Goal: Contribute content: Contribute content

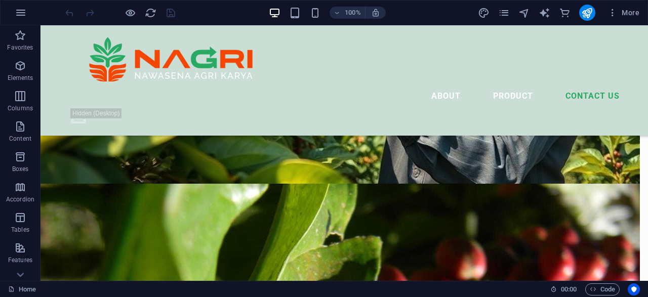
scroll to position [1889, 0]
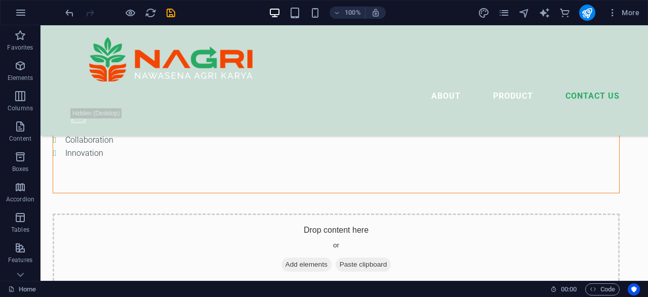
scroll to position [3604, 0]
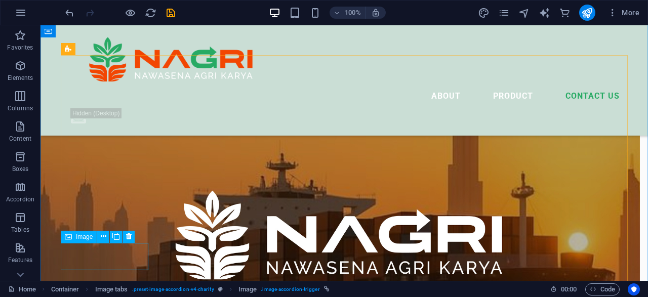
click at [79, 236] on span "Image" at bounding box center [84, 237] width 17 height 6
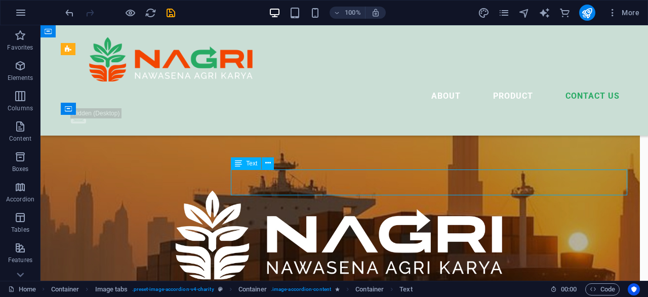
drag, startPoint x: 283, startPoint y: 193, endPoint x: 245, endPoint y: 189, distance: 38.6
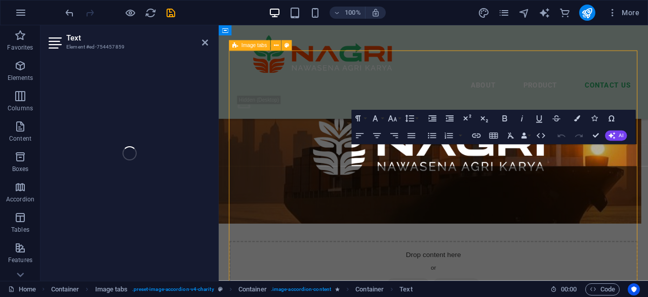
scroll to position [3533, 0]
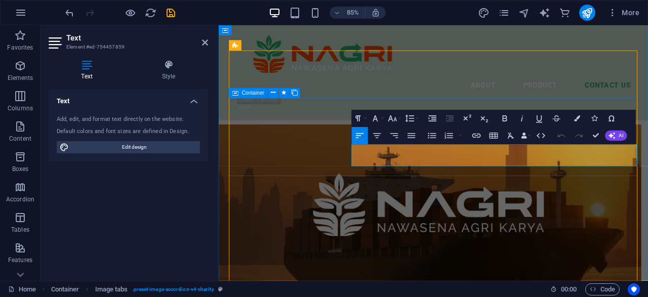
scroll to position [3604, 0]
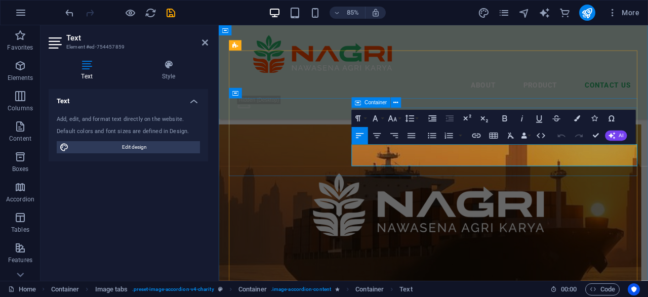
drag, startPoint x: 483, startPoint y: 186, endPoint x: 353, endPoint y: 185, distance: 130.2
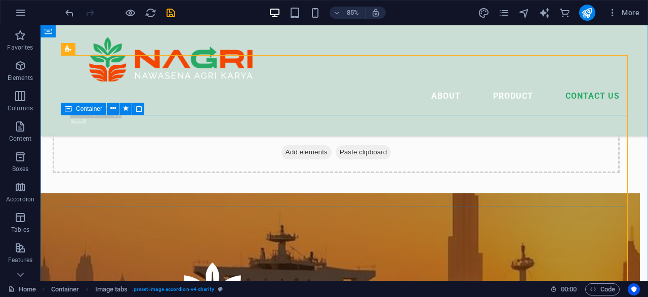
scroll to position [3604, 0]
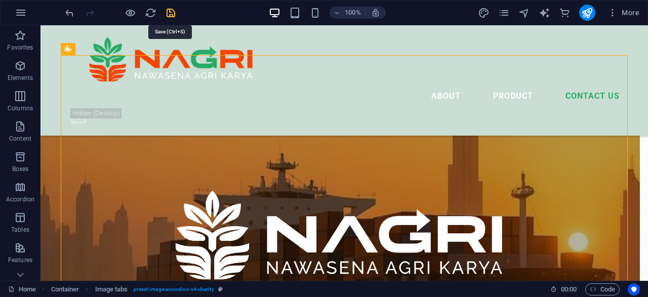
click at [172, 14] on icon "save" at bounding box center [171, 13] width 12 height 12
checkbox input "false"
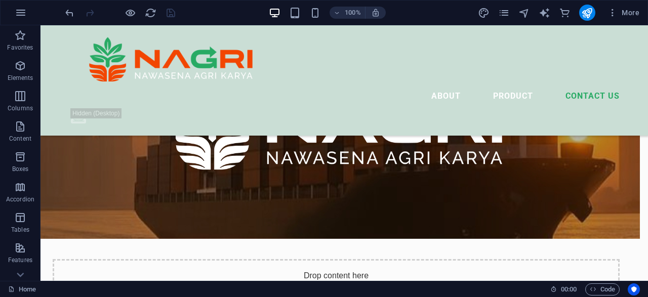
scroll to position [3658, 0]
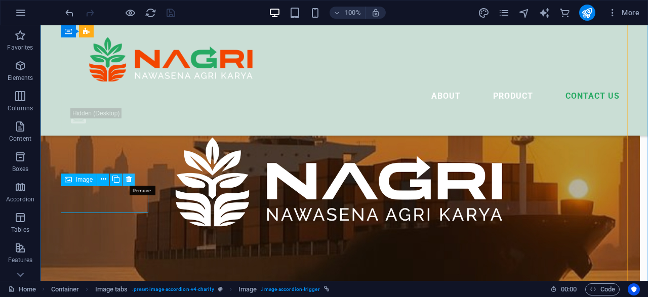
click at [130, 179] on icon at bounding box center [129, 179] width 6 height 11
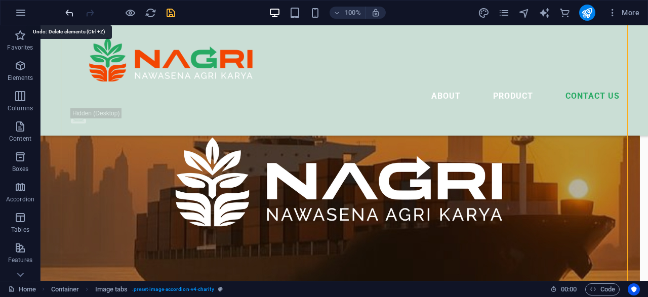
click at [69, 11] on icon "undo" at bounding box center [70, 13] width 12 height 12
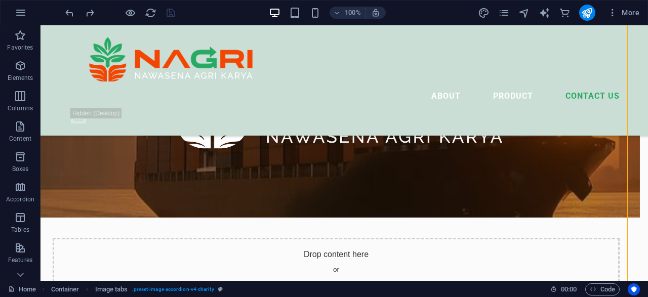
scroll to position [3771, 0]
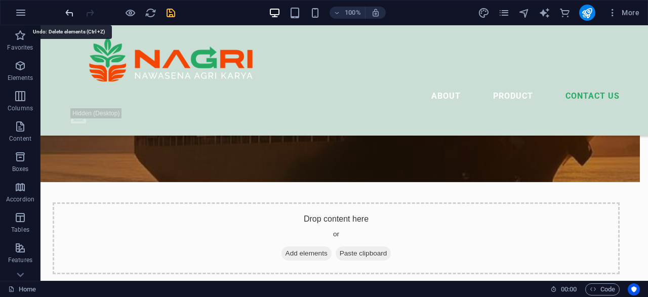
click at [64, 12] on icon "undo" at bounding box center [70, 13] width 12 height 12
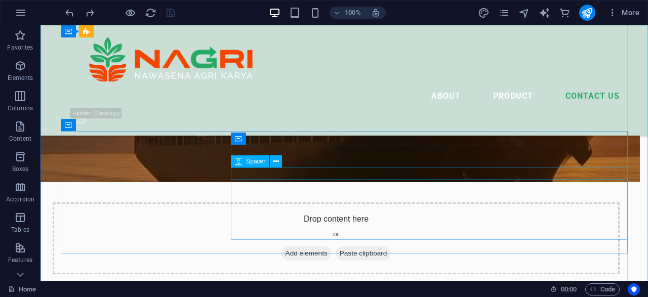
click at [240, 156] on icon at bounding box center [238, 161] width 7 height 12
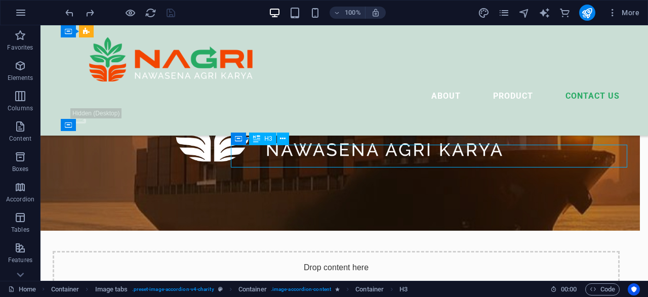
scroll to position [3696, 0]
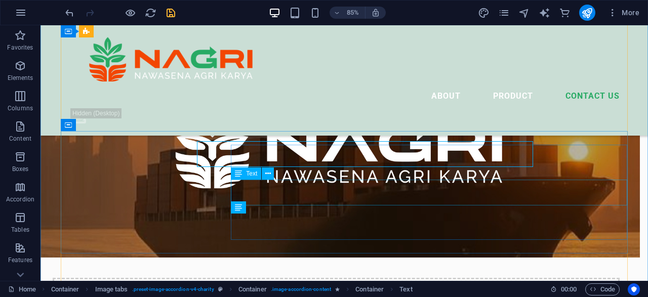
scroll to position [3771, 0]
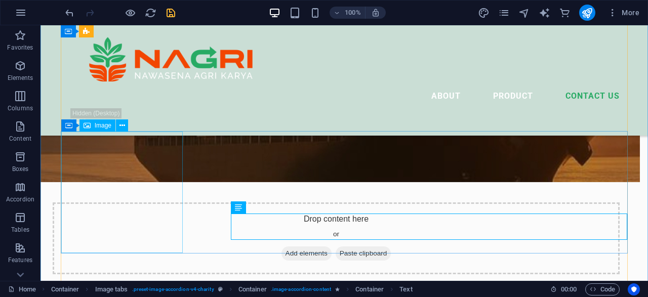
click at [97, 126] on span "Image" at bounding box center [103, 126] width 17 height 6
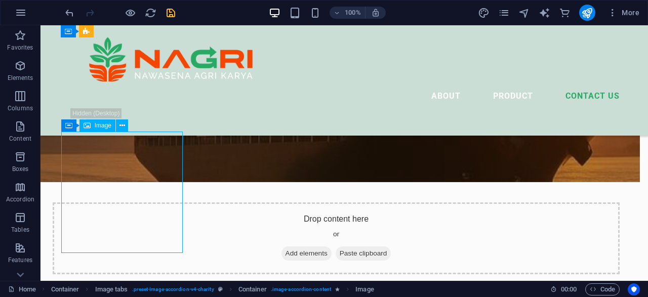
click at [97, 126] on span "Image" at bounding box center [103, 126] width 17 height 6
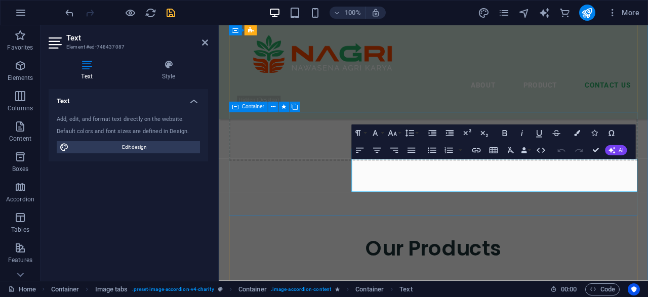
scroll to position [3696, 0]
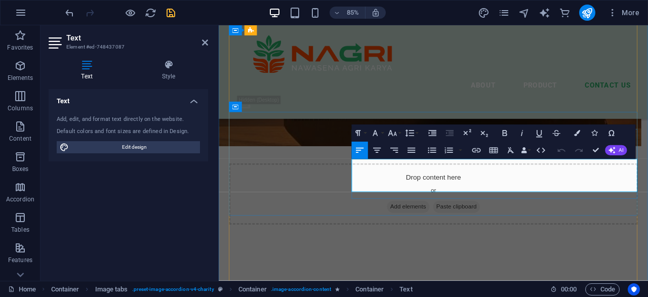
drag, startPoint x: 510, startPoint y: 213, endPoint x: 369, endPoint y: 192, distance: 143.4
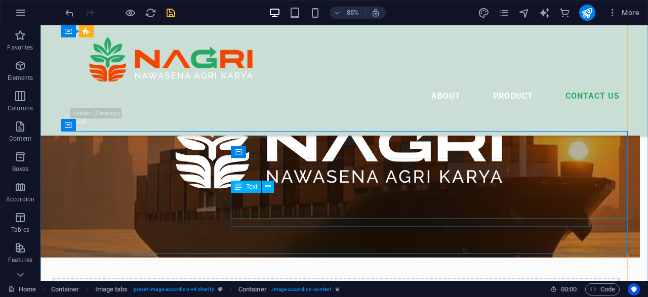
scroll to position [3771, 0]
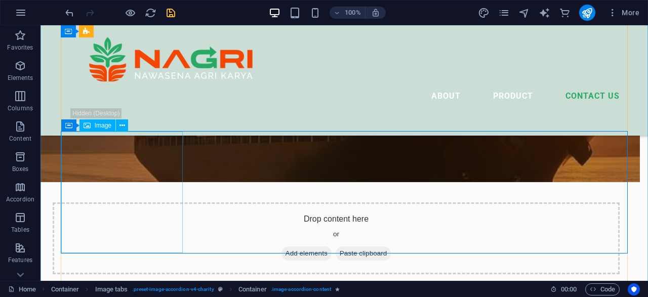
click at [109, 129] on div "Image" at bounding box center [98, 126] width 36 height 12
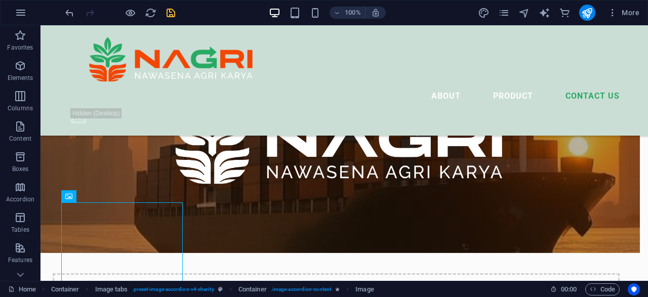
scroll to position [3679, 0]
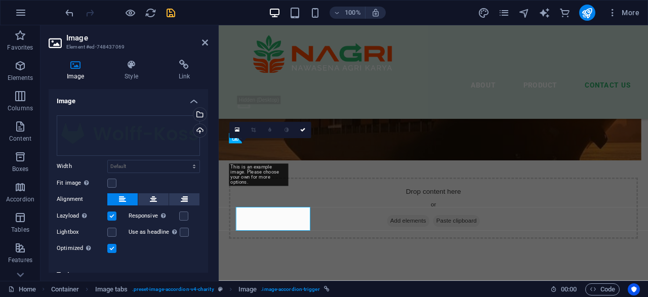
scroll to position [3603, 0]
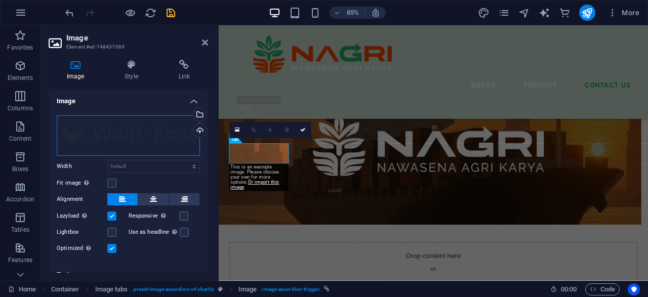
click at [106, 151] on div "Drag files here, click to choose files or select files from Files or our free s…" at bounding box center [128, 135] width 143 height 41
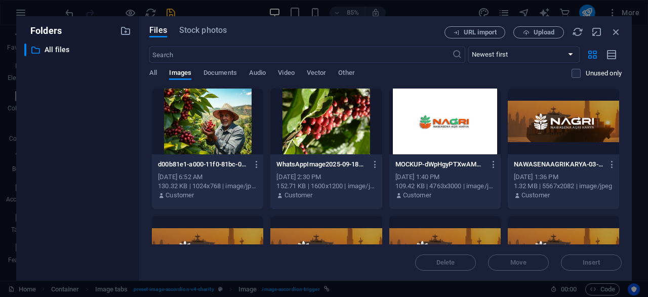
click at [129, 147] on div "​ All files All files" at bounding box center [77, 158] width 107 height 229
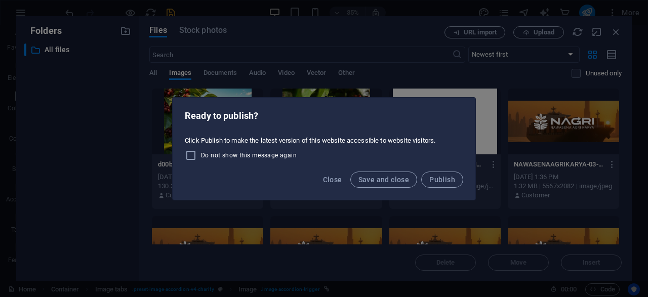
click at [365, 52] on div "Ready to publish? Click Publish to make the latest version of this website acce…" at bounding box center [324, 148] width 648 height 297
click at [374, 182] on span "Save and close" at bounding box center [384, 180] width 51 height 8
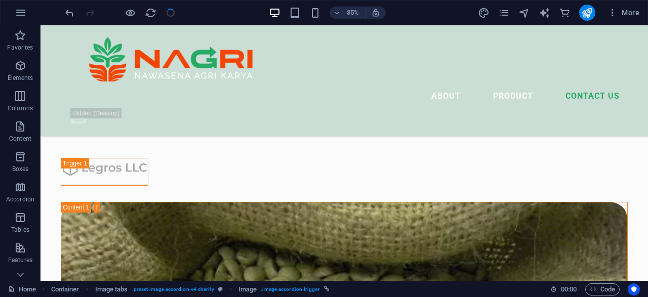
checkbox input "false"
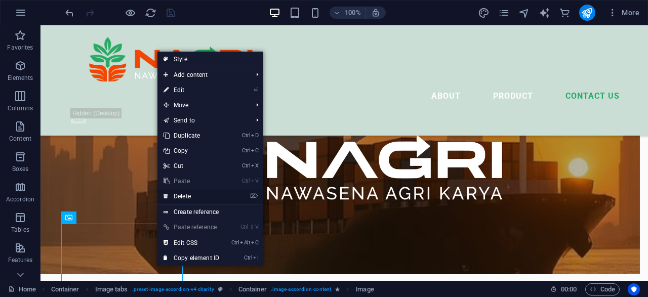
click at [196, 196] on link "⌦ Delete" at bounding box center [191, 196] width 68 height 15
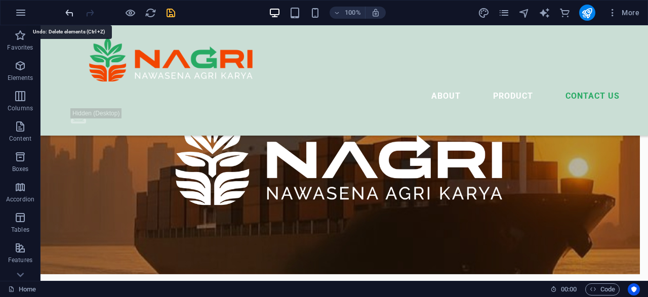
click at [66, 13] on icon "undo" at bounding box center [70, 13] width 12 height 12
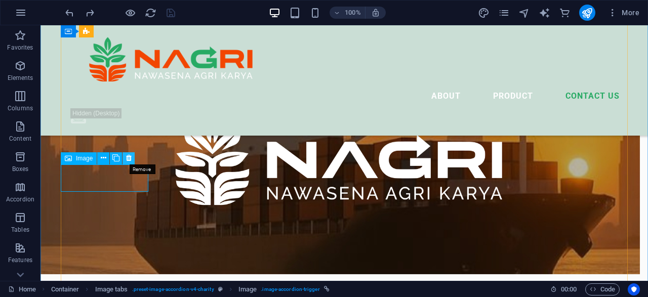
click at [126, 162] on icon at bounding box center [129, 158] width 6 height 11
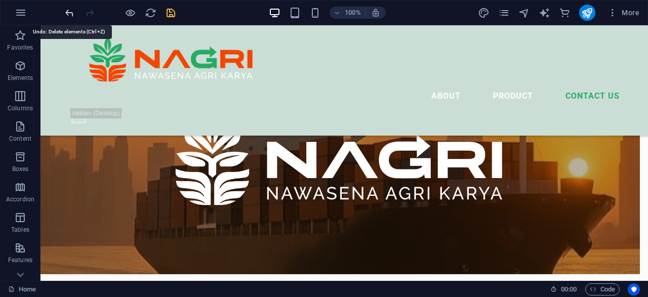
click at [69, 13] on icon "undo" at bounding box center [70, 13] width 12 height 12
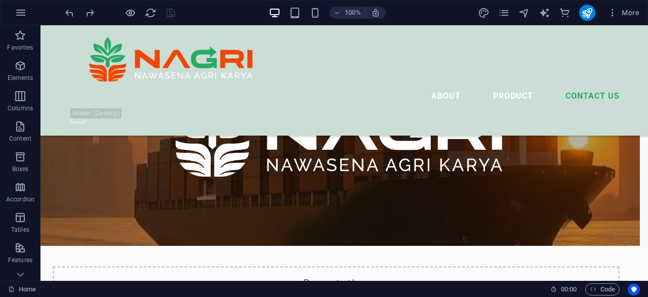
scroll to position [3693, 0]
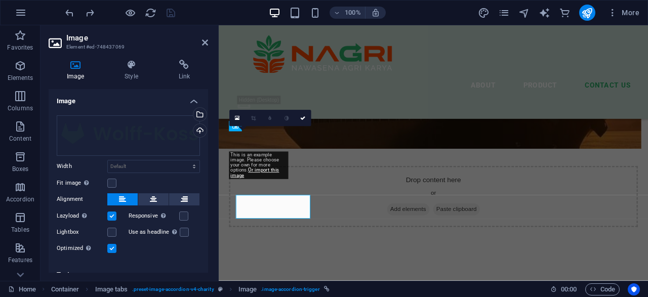
scroll to position [3618, 0]
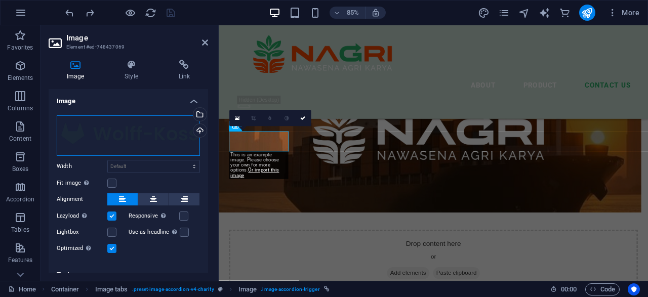
click at [105, 139] on div "Drag files here, click to choose files or select files from Files or our free s…" at bounding box center [128, 135] width 143 height 41
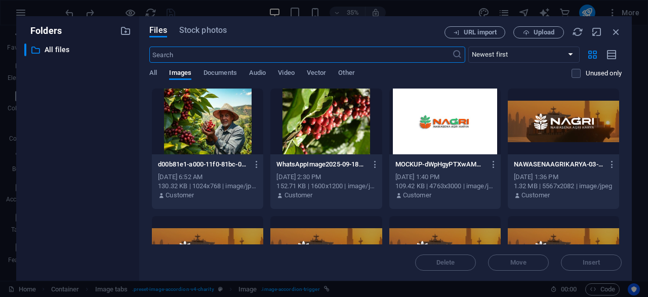
scroll to position [4054, 0]
click at [617, 32] on icon "button" at bounding box center [616, 31] width 11 height 11
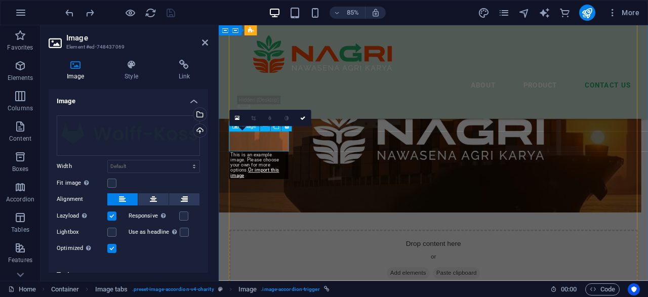
click at [79, 71] on h4 "Image" at bounding box center [78, 70] width 58 height 21
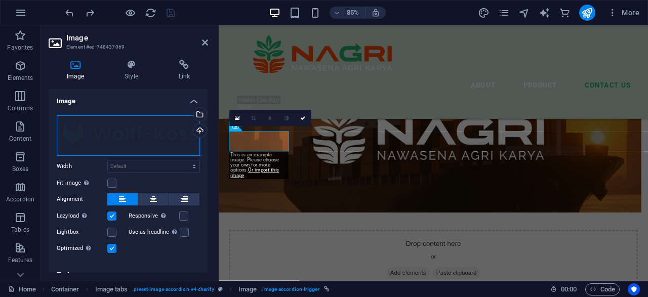
click at [98, 124] on div "Drag files here, click to choose files or select files from Files or our free s…" at bounding box center [128, 135] width 143 height 41
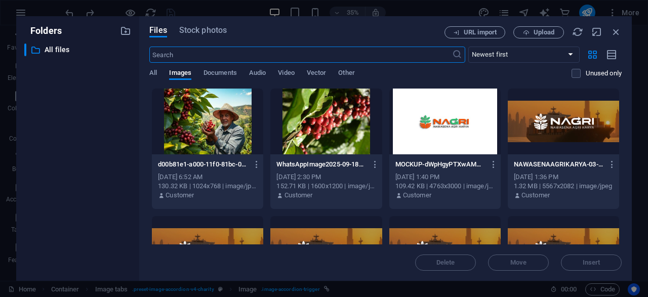
scroll to position [4054, 0]
click at [224, 80] on button "Documents" at bounding box center [220, 74] width 33 height 11
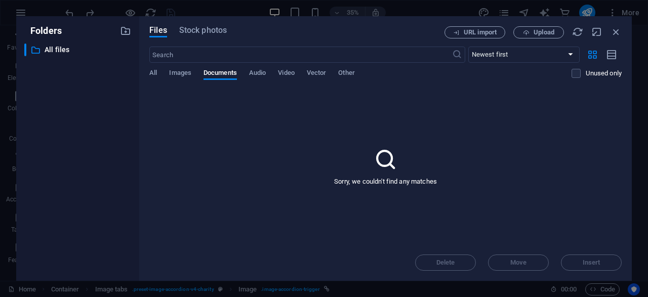
click at [160, 76] on div "All Images Documents Audio Video Vector Other" at bounding box center [360, 78] width 422 height 19
click at [153, 77] on span "All" at bounding box center [153, 74] width 8 height 14
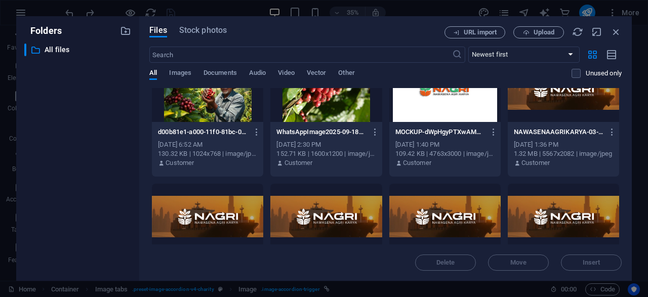
scroll to position [0, 0]
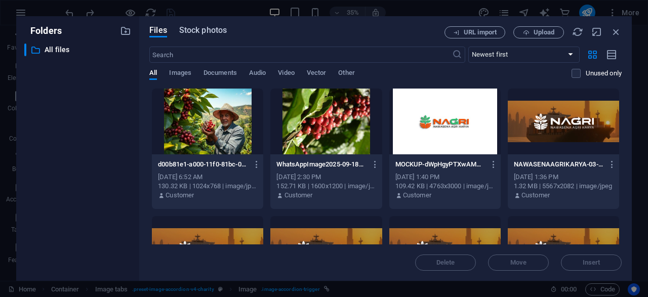
click at [198, 29] on span "Stock photos" at bounding box center [203, 30] width 48 height 12
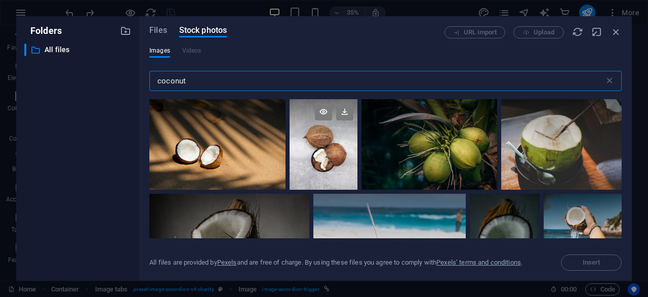
type input "coconut"
click at [324, 169] on div at bounding box center [324, 144] width 68 height 91
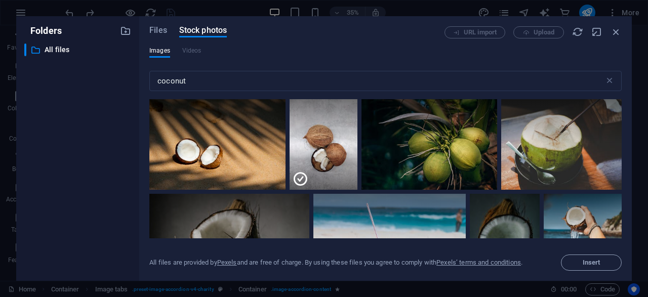
click at [628, 184] on div "Files Stock photos URL import Upload Images Videos coconut ​ All files are prov…" at bounding box center [385, 148] width 493 height 265
click at [610, 256] on button "Insert" at bounding box center [591, 263] width 61 height 16
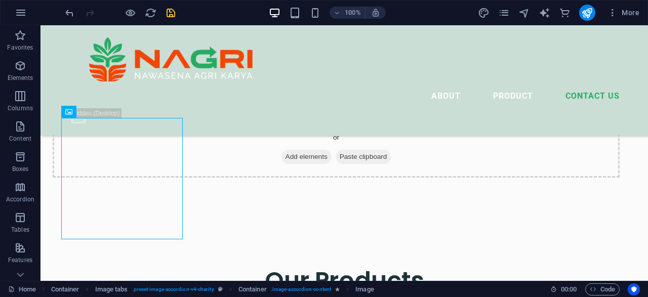
scroll to position [3882, 0]
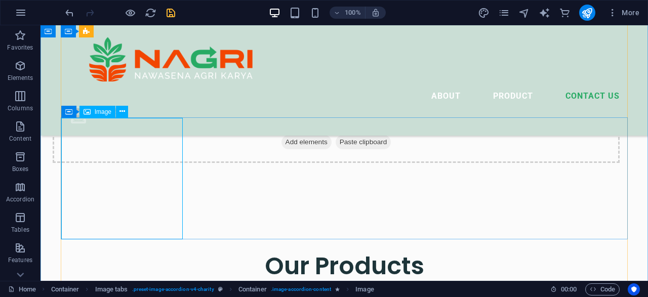
click at [100, 114] on span "Image" at bounding box center [103, 112] width 17 height 6
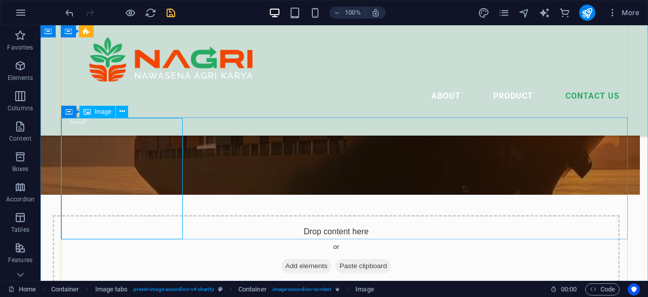
select select "%"
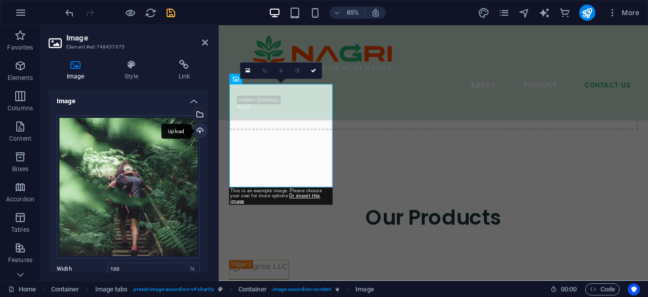
click at [200, 128] on div "Upload" at bounding box center [198, 131] width 15 height 15
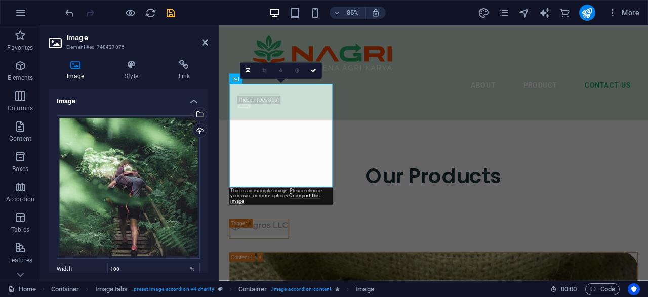
scroll to position [3882, 0]
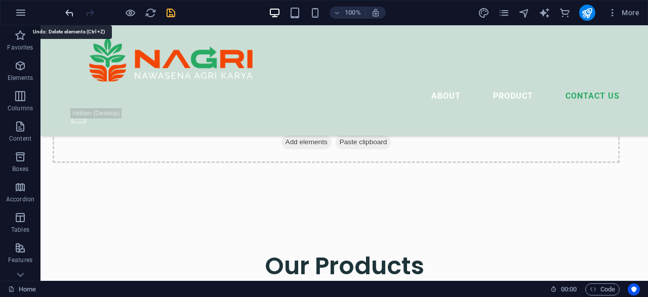
click at [69, 13] on icon "undo" at bounding box center [70, 13] width 12 height 12
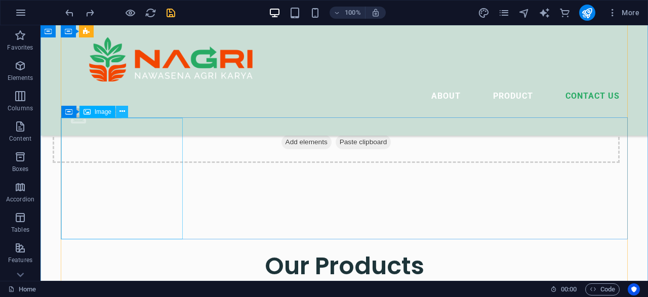
click at [123, 112] on icon at bounding box center [123, 111] width 6 height 11
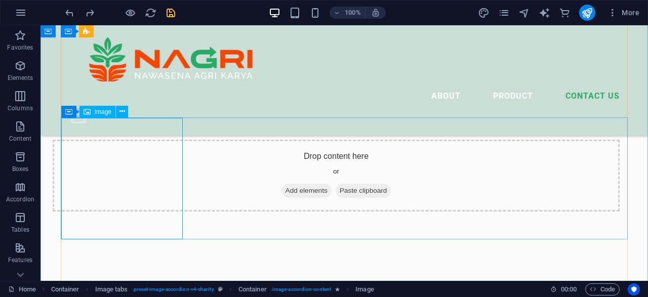
select select "%"
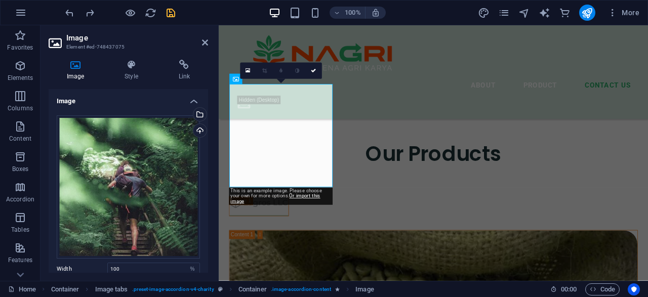
scroll to position [3807, 0]
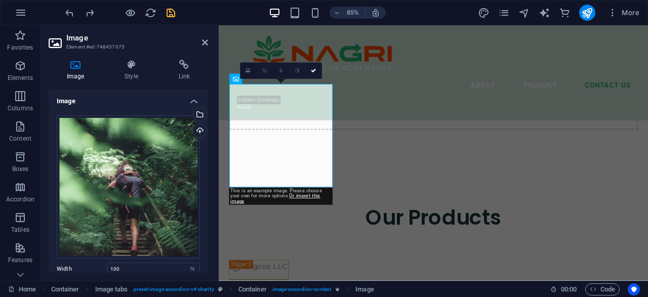
click at [250, 72] on icon at bounding box center [248, 71] width 5 height 6
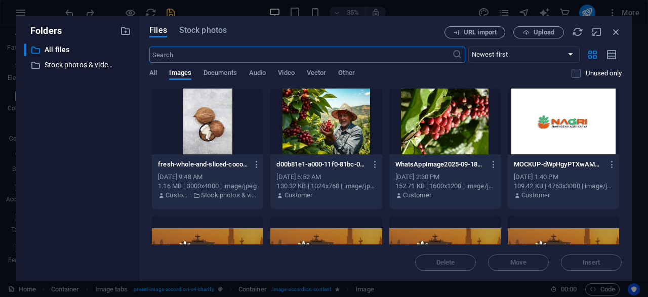
scroll to position [4244, 0]
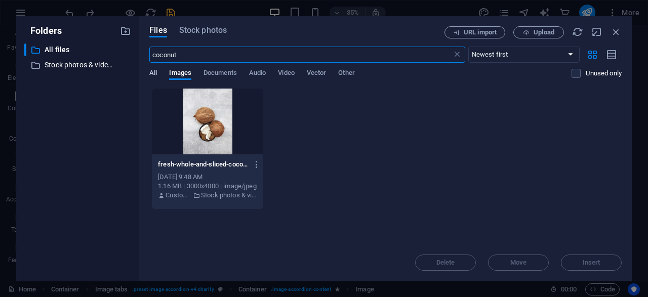
type input "coconut"
click at [153, 75] on span "All" at bounding box center [153, 74] width 8 height 14
click at [205, 125] on div at bounding box center [207, 122] width 111 height 66
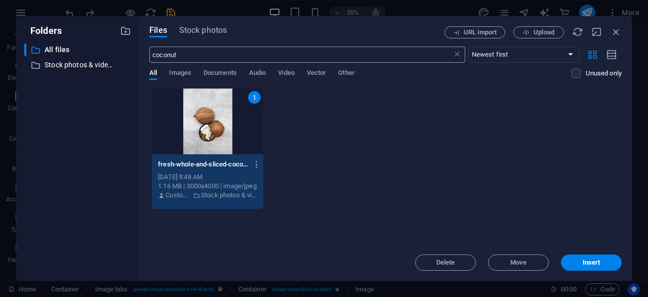
click at [173, 59] on input "coconut" at bounding box center [300, 55] width 302 height 16
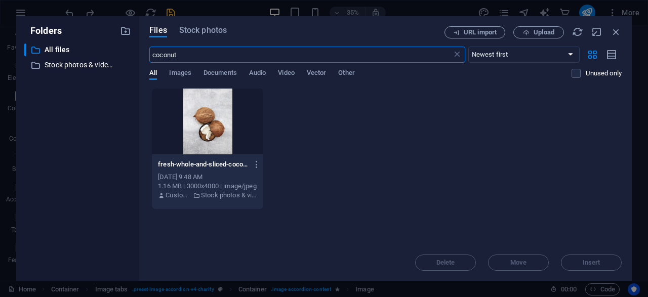
click at [199, 52] on input "coconut" at bounding box center [300, 55] width 302 height 16
drag, startPoint x: 199, startPoint y: 52, endPoint x: 172, endPoint y: 89, distance: 45.6
click at [172, 63] on input "coconut" at bounding box center [300, 55] width 302 height 16
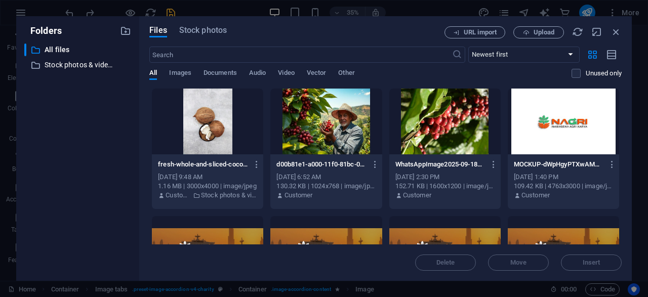
click at [167, 77] on div "All Images Documents Audio Video Vector Other" at bounding box center [360, 78] width 422 height 19
click at [174, 77] on span "Images" at bounding box center [180, 74] width 22 height 14
click at [149, 71] on div "Files Stock photos URL import Upload ​ Newest first Oldest first Name (A-Z) Nam…" at bounding box center [385, 148] width 493 height 265
click at [150, 78] on span "All" at bounding box center [153, 74] width 8 height 14
click at [342, 47] on input "text" at bounding box center [300, 55] width 302 height 16
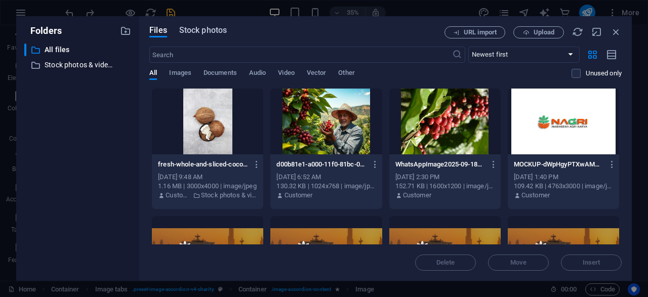
click at [220, 33] on span "Stock photos" at bounding box center [203, 30] width 48 height 12
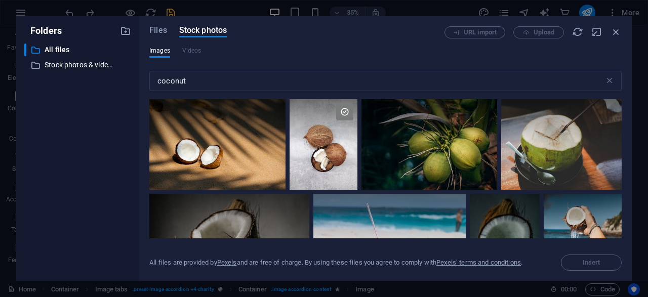
click at [635, 182] on div "Folders ​ All files All files ​ Stock photos & videos Stock photos & videos Fil…" at bounding box center [324, 148] width 648 height 297
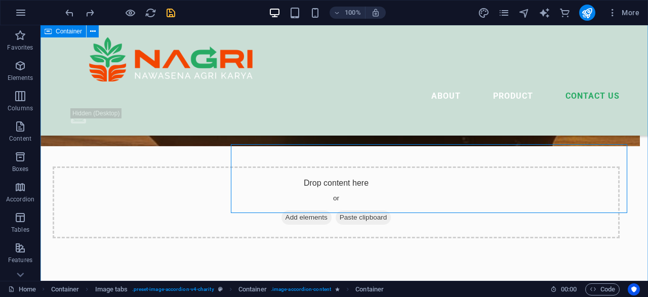
scroll to position [3882, 0]
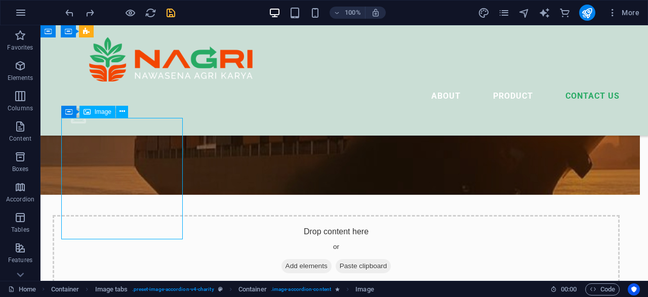
select select "%"
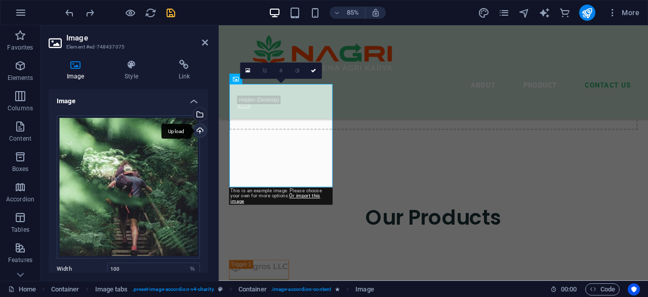
click at [199, 132] on div "Upload" at bounding box center [198, 131] width 15 height 15
click at [195, 131] on div "Upload" at bounding box center [198, 131] width 15 height 15
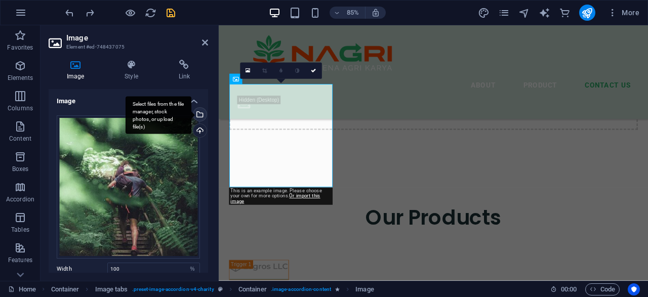
click at [201, 117] on div "Select files from the file manager, stock photos, or upload file(s)" at bounding box center [198, 115] width 15 height 15
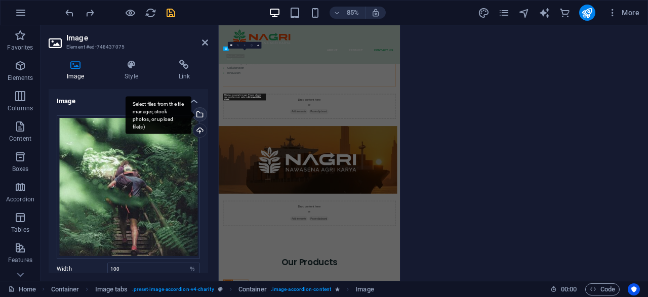
scroll to position [4244, 0]
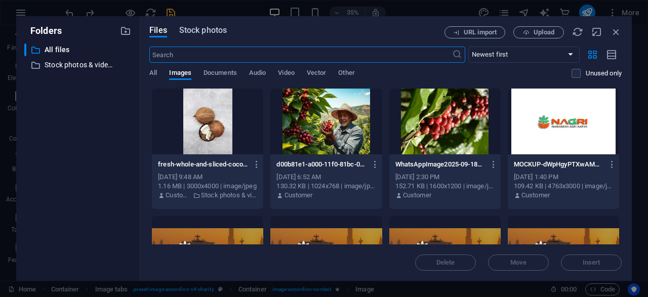
click at [210, 31] on span "Stock photos" at bounding box center [203, 30] width 48 height 12
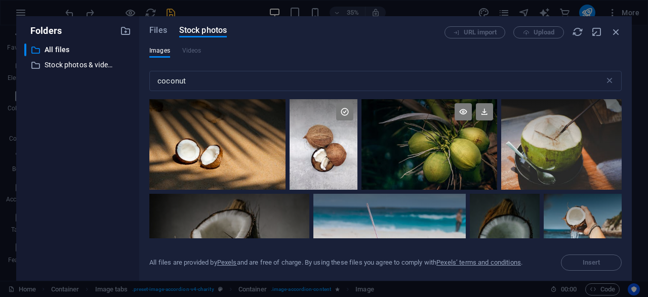
click at [473, 149] on div at bounding box center [430, 144] width 136 height 91
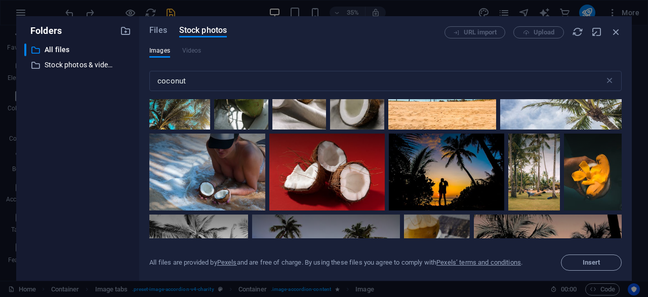
scroll to position [1061, 0]
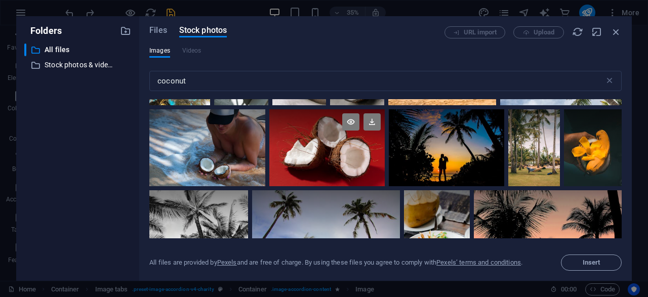
click at [377, 172] on div at bounding box center [326, 147] width 115 height 77
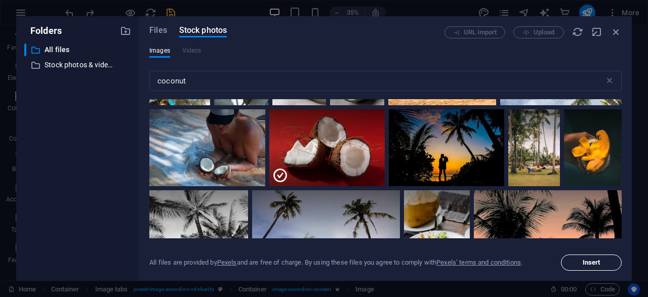
click at [591, 265] on span "Insert" at bounding box center [592, 263] width 18 height 6
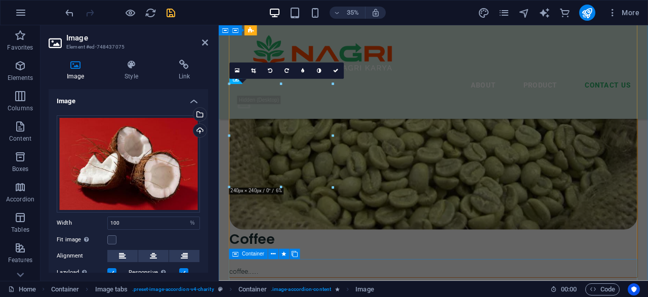
scroll to position [3807, 0]
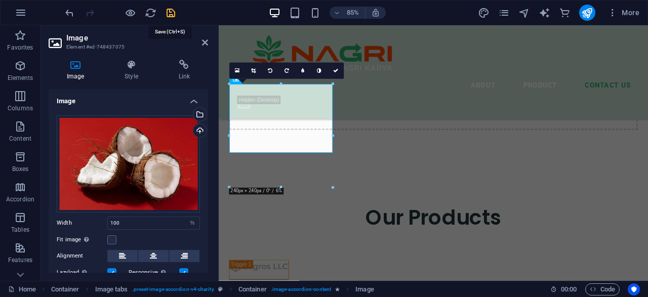
click at [172, 13] on icon "save" at bounding box center [171, 13] width 12 height 12
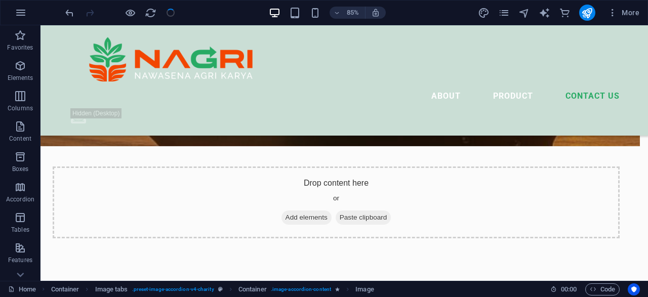
checkbox input "false"
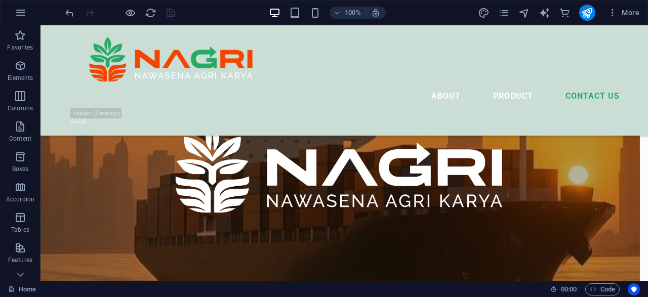
scroll to position [3642, 0]
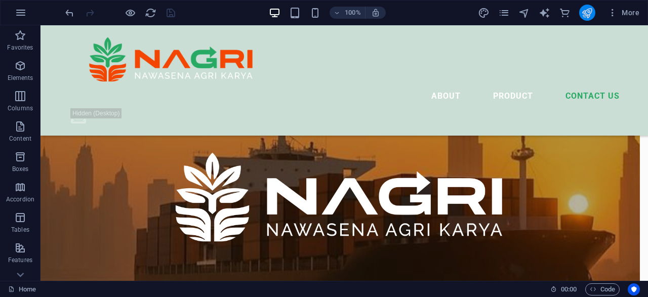
click at [594, 13] on button "publish" at bounding box center [587, 13] width 16 height 16
